Goal: Information Seeking & Learning: Learn about a topic

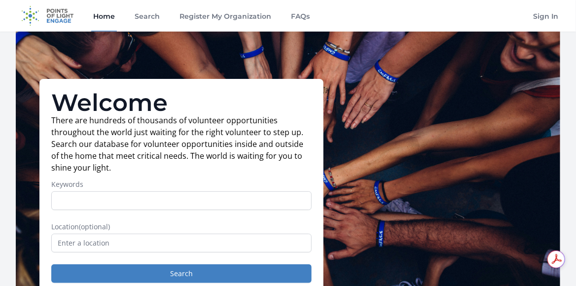
click at [272, 204] on input "Keywords" at bounding box center [181, 200] width 260 height 19
type input "art"
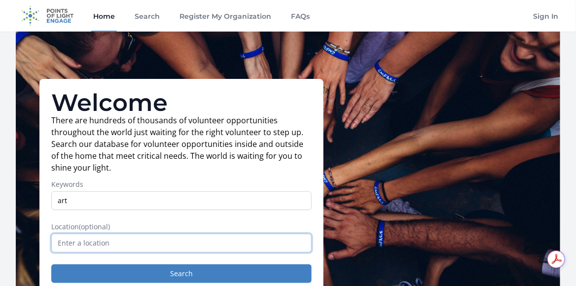
click at [208, 245] on input "text" at bounding box center [181, 243] width 260 height 19
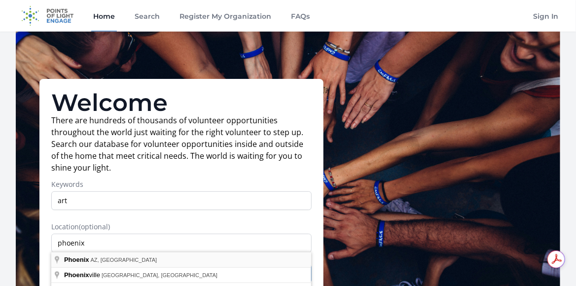
type input "[GEOGRAPHIC_DATA], [GEOGRAPHIC_DATA], [GEOGRAPHIC_DATA]"
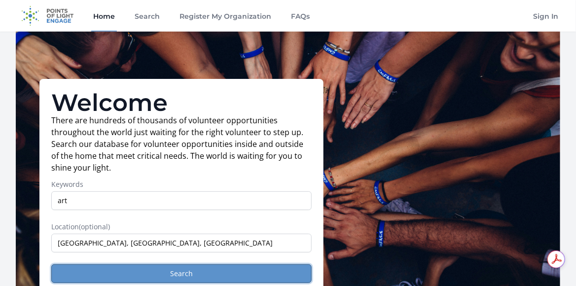
click at [176, 272] on button "Search" at bounding box center [181, 273] width 260 height 19
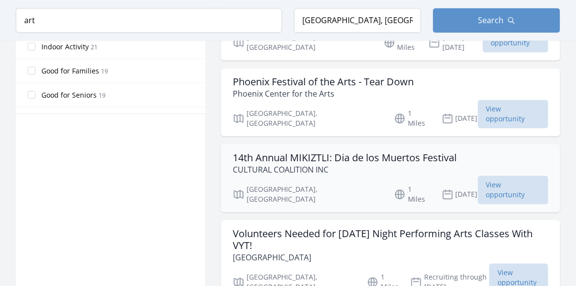
scroll to position [604, 0]
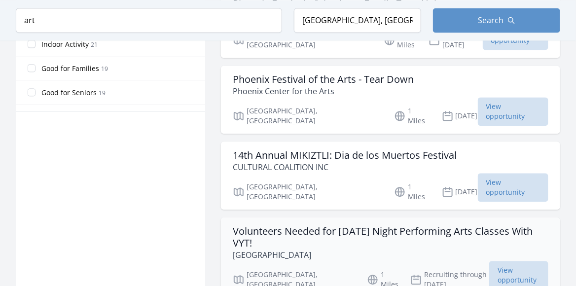
click at [278, 225] on h3 "Volunteers Needed for Wednesday Night Performing Arts Classes With VYT!" at bounding box center [390, 237] width 315 height 24
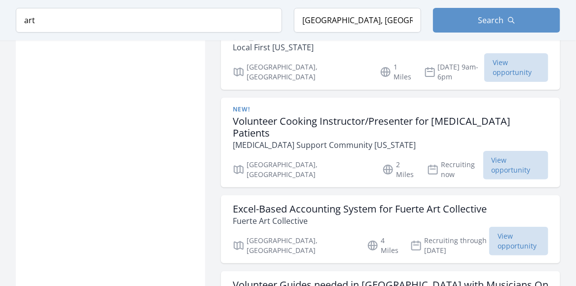
scroll to position [1118, 0]
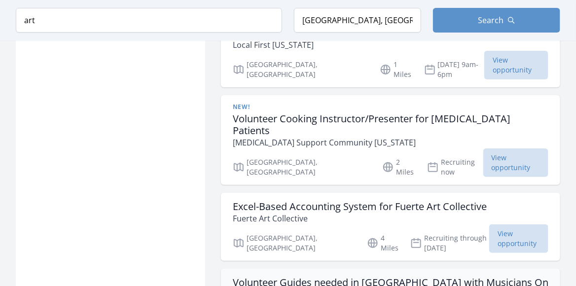
click at [254, 277] on h3 "Volunteer Guides needed in Phoenix with Musicians On Call! (Referral)" at bounding box center [390, 289] width 315 height 24
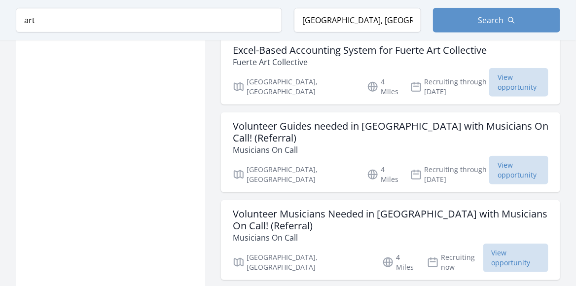
scroll to position [1282, 0]
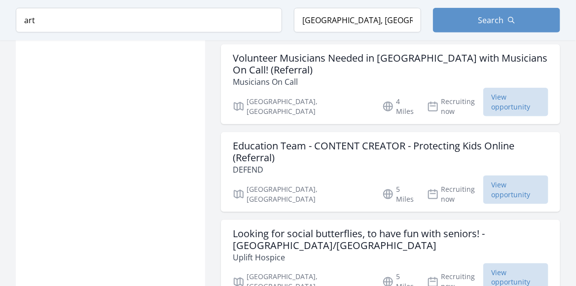
scroll to position [1430, 0]
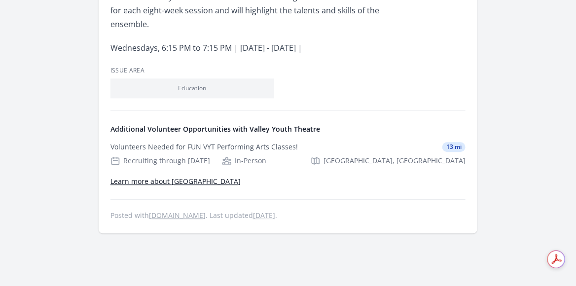
scroll to position [659, 0]
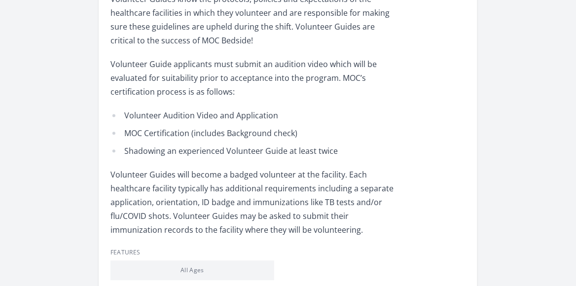
scroll to position [589, 0]
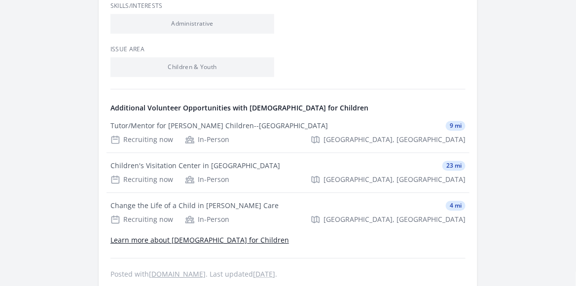
scroll to position [730, 0]
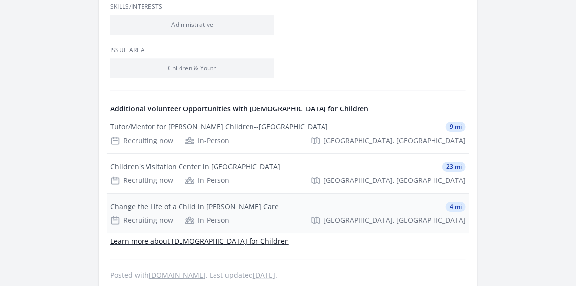
click at [227, 202] on div "Change the Life of a Child in Foster Care" at bounding box center [194, 207] width 168 height 10
click at [239, 236] on link "Learn more about Arizonans for Children" at bounding box center [199, 240] width 178 height 9
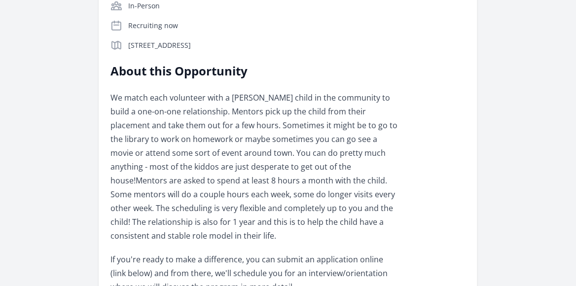
scroll to position [239, 0]
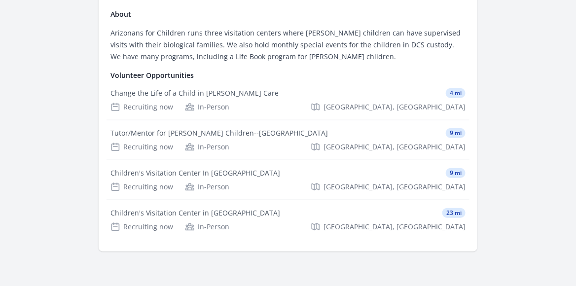
scroll to position [155, 0]
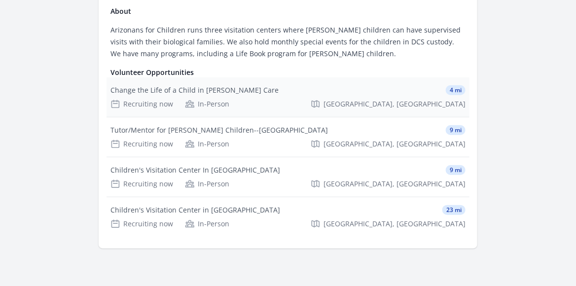
click at [119, 91] on div "Change the Life of a Child in [PERSON_NAME] Care" at bounding box center [194, 90] width 168 height 10
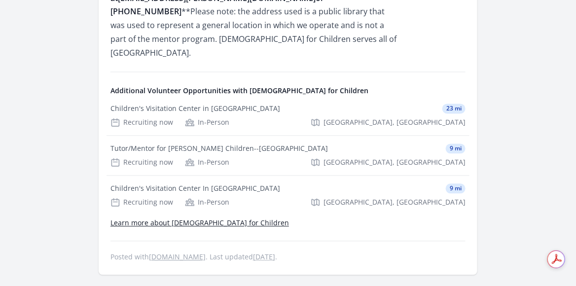
scroll to position [603, 0]
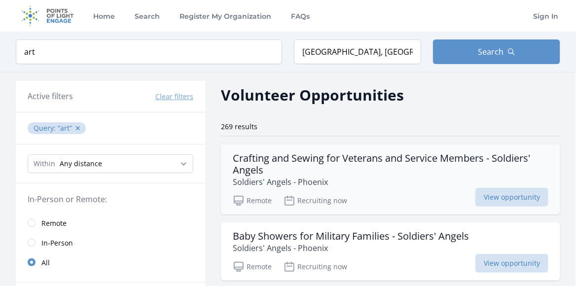
click at [270, 159] on h3 "Crafting and Sewing for Veterans and Service Members - Soldiers' Angels" at bounding box center [390, 164] width 315 height 24
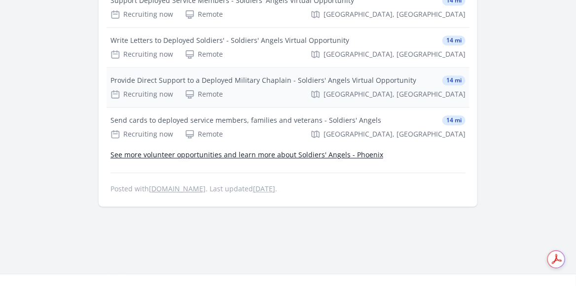
click at [353, 85] on div "Provide Direct Support to a Deployed Military Chaplain - Soldiers' Angels Virtu…" at bounding box center [263, 80] width 306 height 10
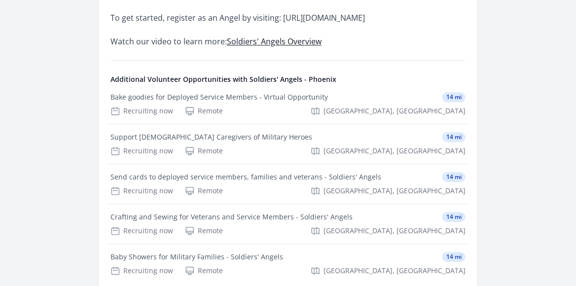
scroll to position [668, 0]
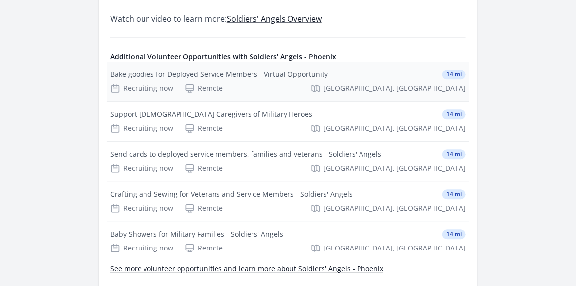
click at [316, 67] on div "Bake goodies for Deployed Service Members - Virtual Opportunity 14 mi Recruitin…" at bounding box center [287, 81] width 363 height 39
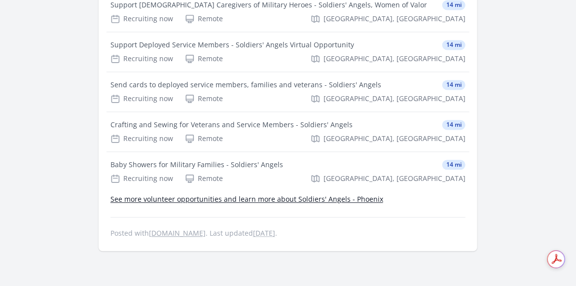
scroll to position [571, 0]
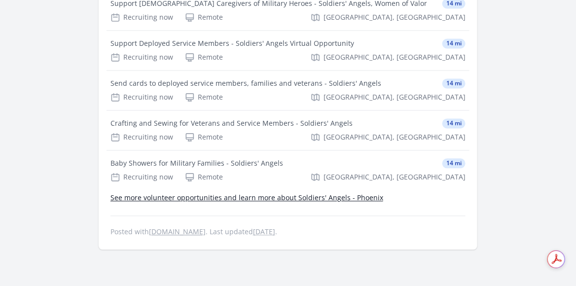
click at [364, 202] on link "See more volunteer opportunities and learn more about Soldiers' Angels - Phoenix" at bounding box center [246, 197] width 273 height 9
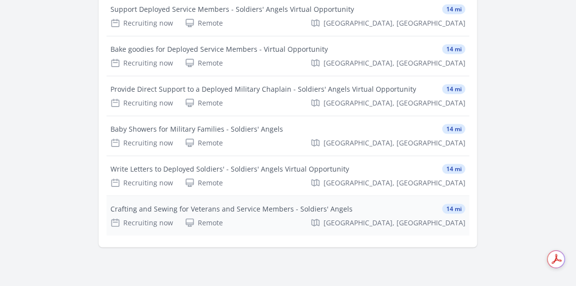
click at [119, 207] on div "Crafting and Sewing for Veterans and Service Members - Soldiers' Angels" at bounding box center [231, 209] width 242 height 10
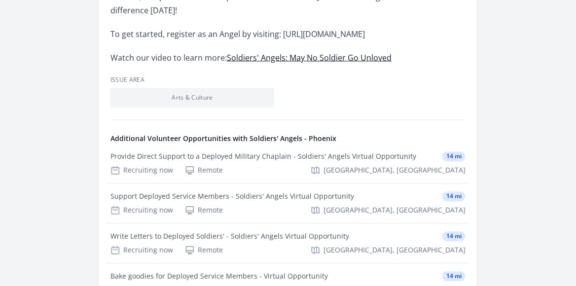
scroll to position [490, 0]
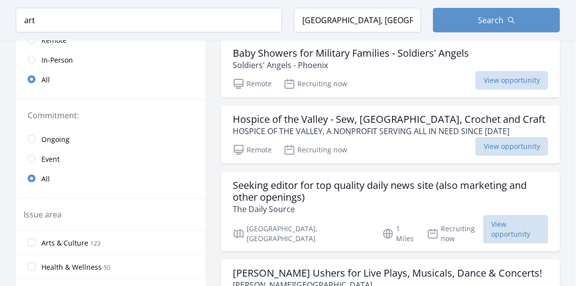
scroll to position [183, 0]
click at [419, 121] on h3 "Hospice of the Valley - Sew, [GEOGRAPHIC_DATA], Crochet and Craft" at bounding box center [389, 119] width 313 height 12
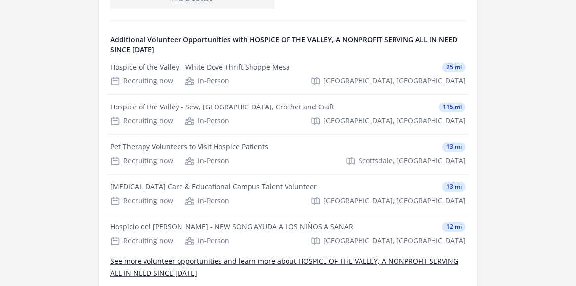
scroll to position [511, 0]
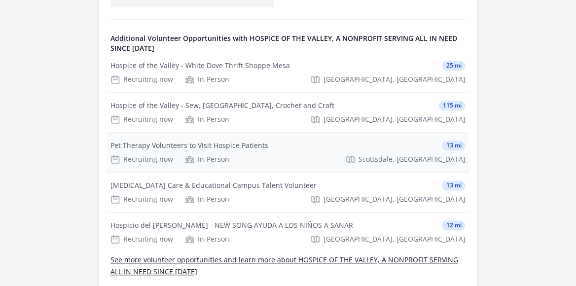
click at [308, 141] on div "Pet Therapy Volunteers to Visit Hospice Patients 13 mi" at bounding box center [287, 146] width 355 height 10
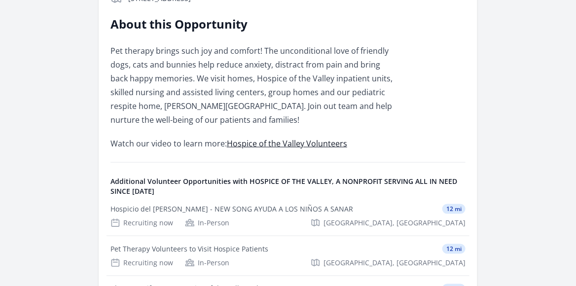
scroll to position [298, 0]
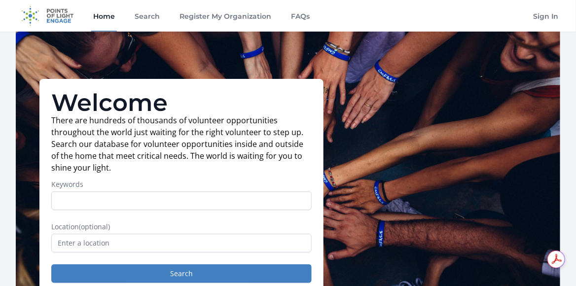
click at [179, 199] on input "Keywords" at bounding box center [181, 200] width 260 height 19
type input "children"
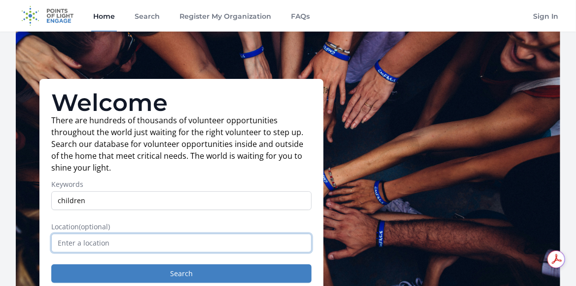
click at [108, 245] on input "text" at bounding box center [181, 243] width 260 height 19
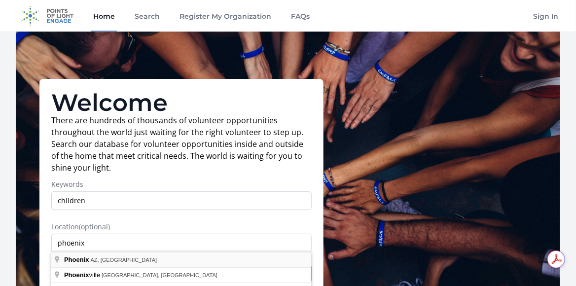
type input "Phoenix, AZ, USA"
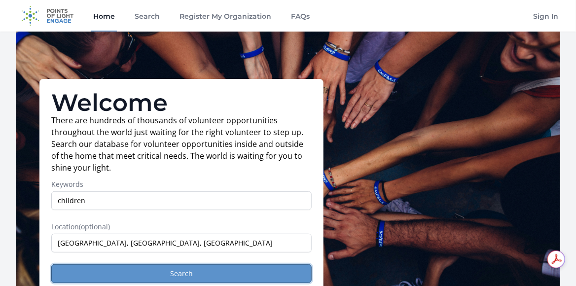
click at [109, 274] on button "Search" at bounding box center [181, 273] width 260 height 19
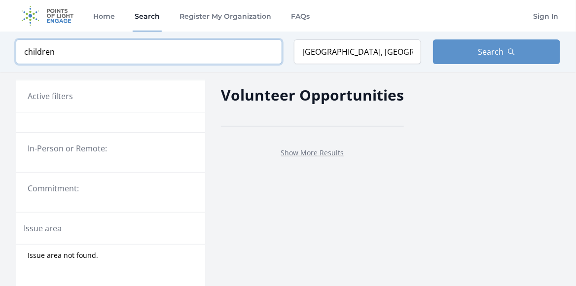
click at [193, 53] on input "children" at bounding box center [149, 51] width 266 height 25
drag, startPoint x: 193, startPoint y: 53, endPoint x: 17, endPoint y: 56, distance: 176.0
click at [17, 56] on input "children" at bounding box center [149, 51] width 266 height 25
click at [268, 52] on input "children" at bounding box center [149, 51] width 266 height 25
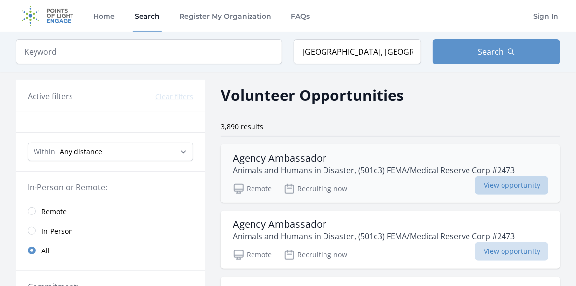
click at [500, 185] on span "View opportunity" at bounding box center [511, 185] width 73 height 19
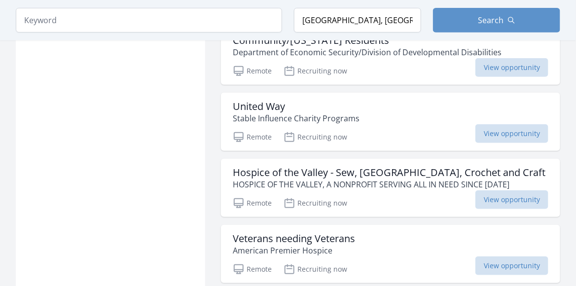
scroll to position [1260, 0]
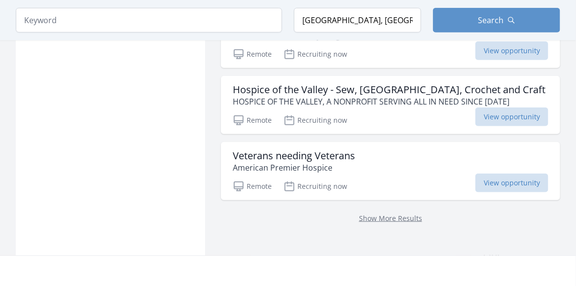
scroll to position [1340, 0]
click at [400, 213] on link "Show More Results" at bounding box center [390, 217] width 63 height 9
click at [401, 213] on link "Show More Results" at bounding box center [390, 217] width 63 height 9
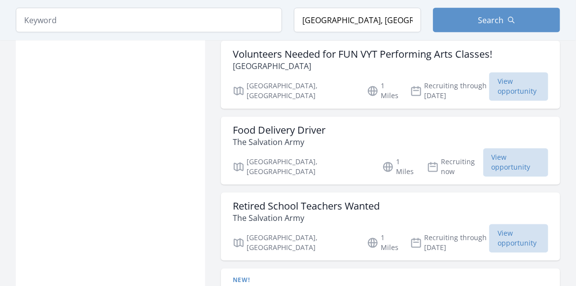
scroll to position [1672, 0]
click at [284, 136] on p "The Salvation Army" at bounding box center [279, 142] width 93 height 12
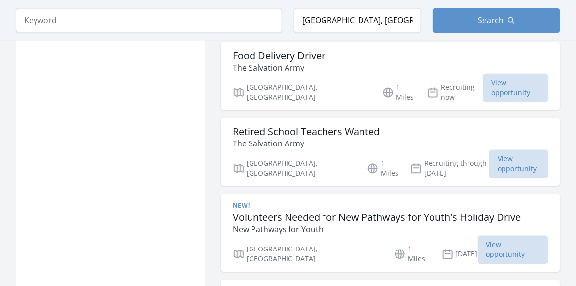
scroll to position [1751, 0]
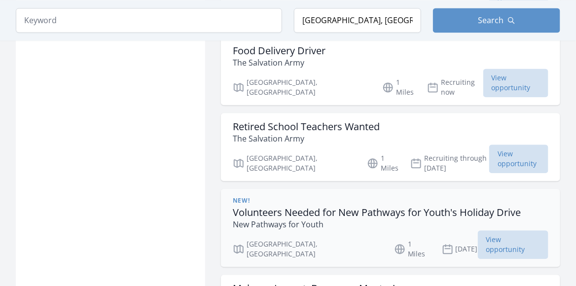
click at [315, 207] on h3 "Volunteers Needed for New Pathways for Youth's Holiday Drive" at bounding box center [377, 213] width 288 height 12
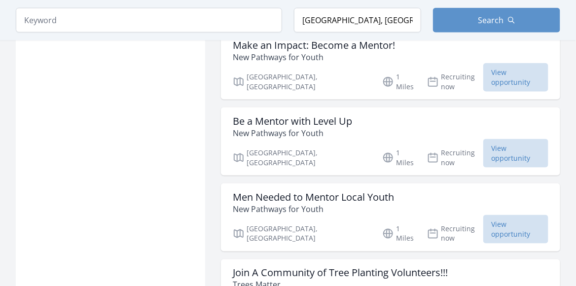
scroll to position [2601, 0]
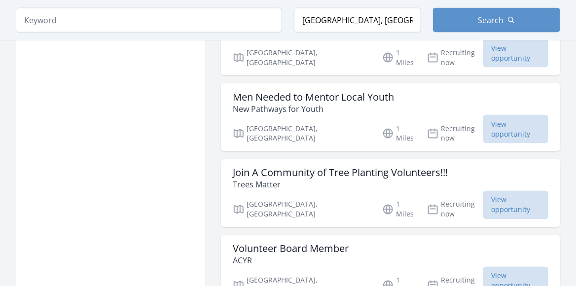
scroll to position [2703, 0]
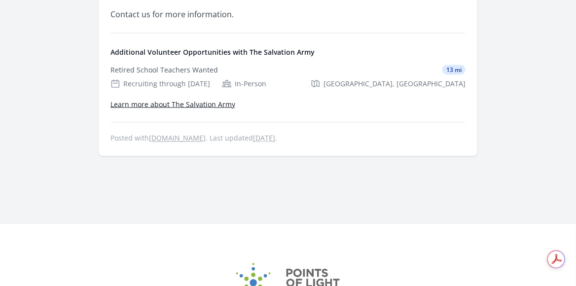
scroll to position [452, 0]
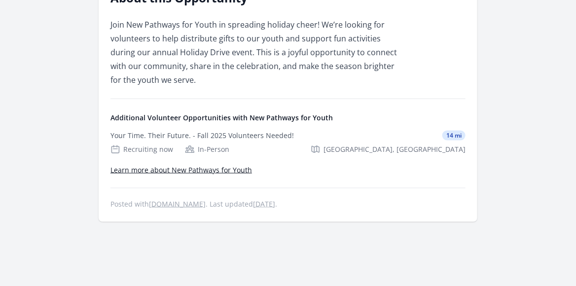
scroll to position [337, 0]
click at [317, 134] on div "Your Time. Their Future. - Fall 2025 Volunteers Needed! 14 mi" at bounding box center [287, 136] width 355 height 10
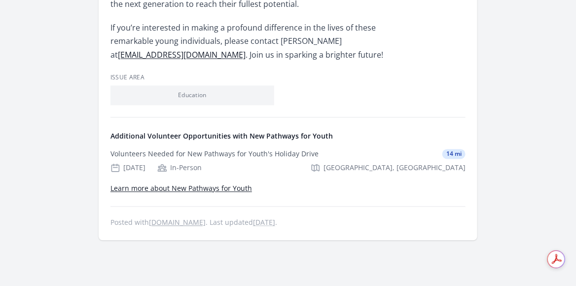
scroll to position [533, 0]
click at [244, 183] on link "Learn more about New Pathways for Youth" at bounding box center [180, 187] width 141 height 9
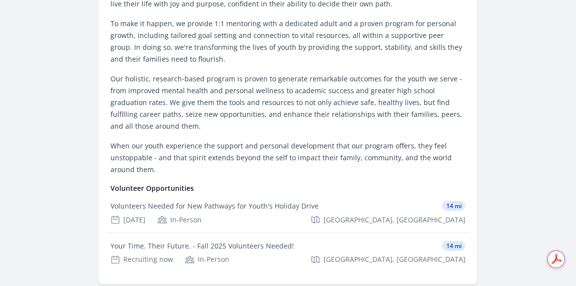
scroll to position [317, 0]
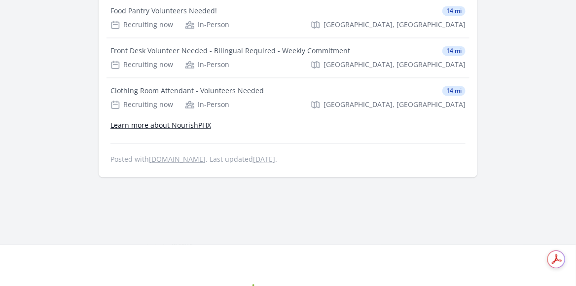
scroll to position [644, 0]
click at [207, 122] on link "Learn more about NourishPHX" at bounding box center [160, 124] width 101 height 9
